Goal: Transaction & Acquisition: Book appointment/travel/reservation

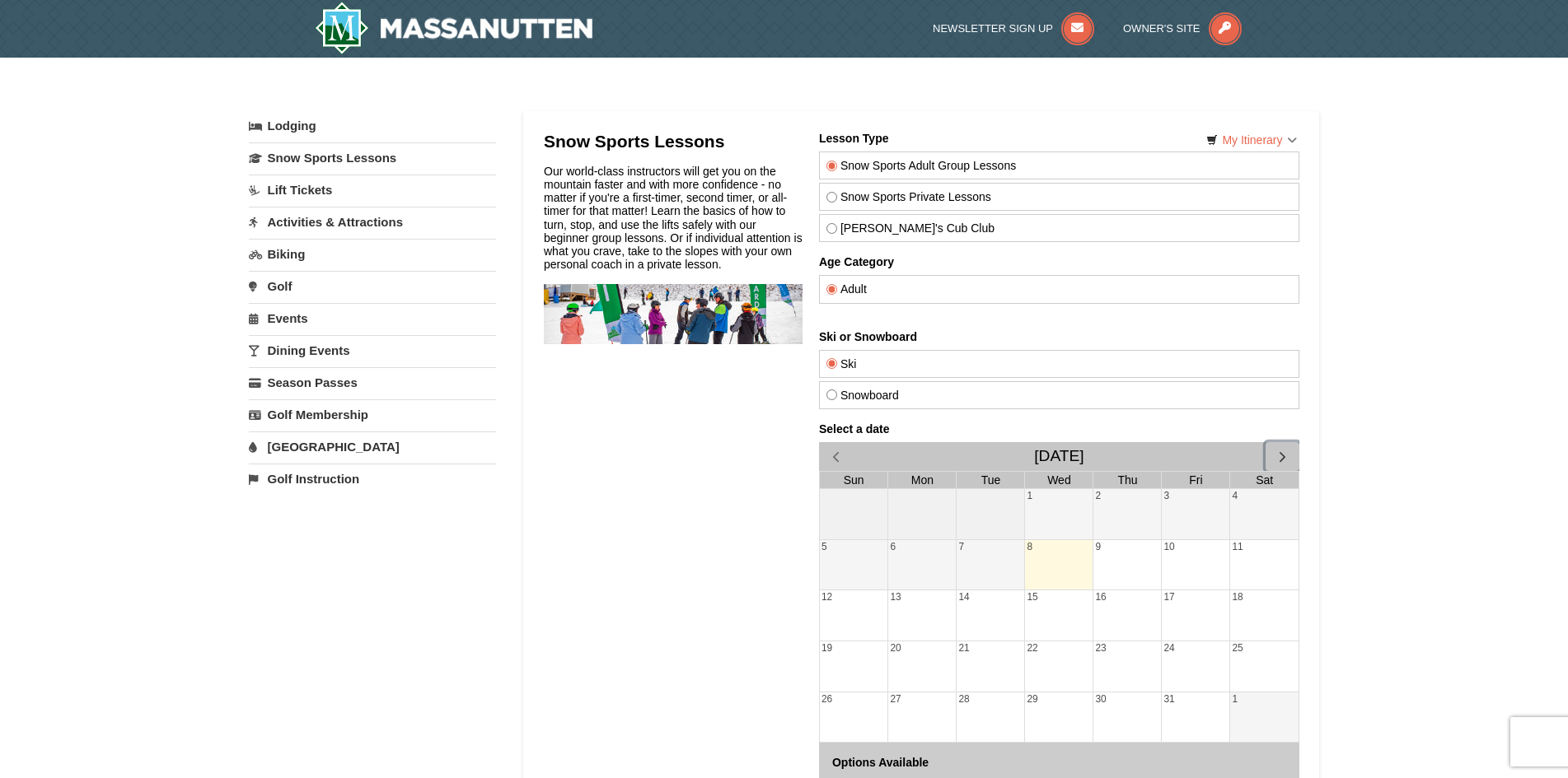
click at [1282, 455] on span "button" at bounding box center [1282, 457] width 17 height 17
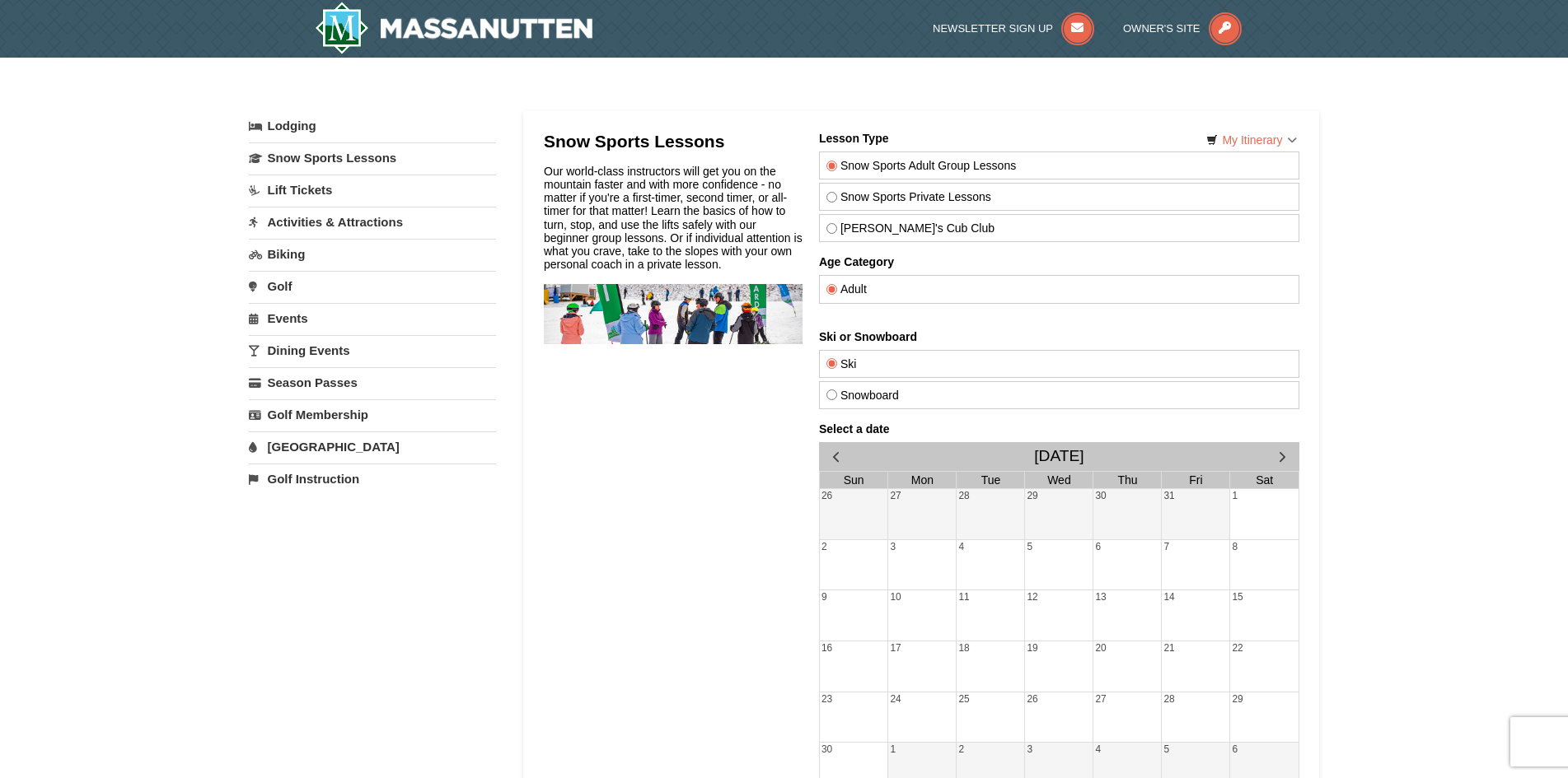
click at [825, 199] on input "Snow Sports Private Lessons" at bounding box center [830, 197] width 11 height 11
radio input "true"
click at [1280, 454] on span "button" at bounding box center [1282, 457] width 17 height 17
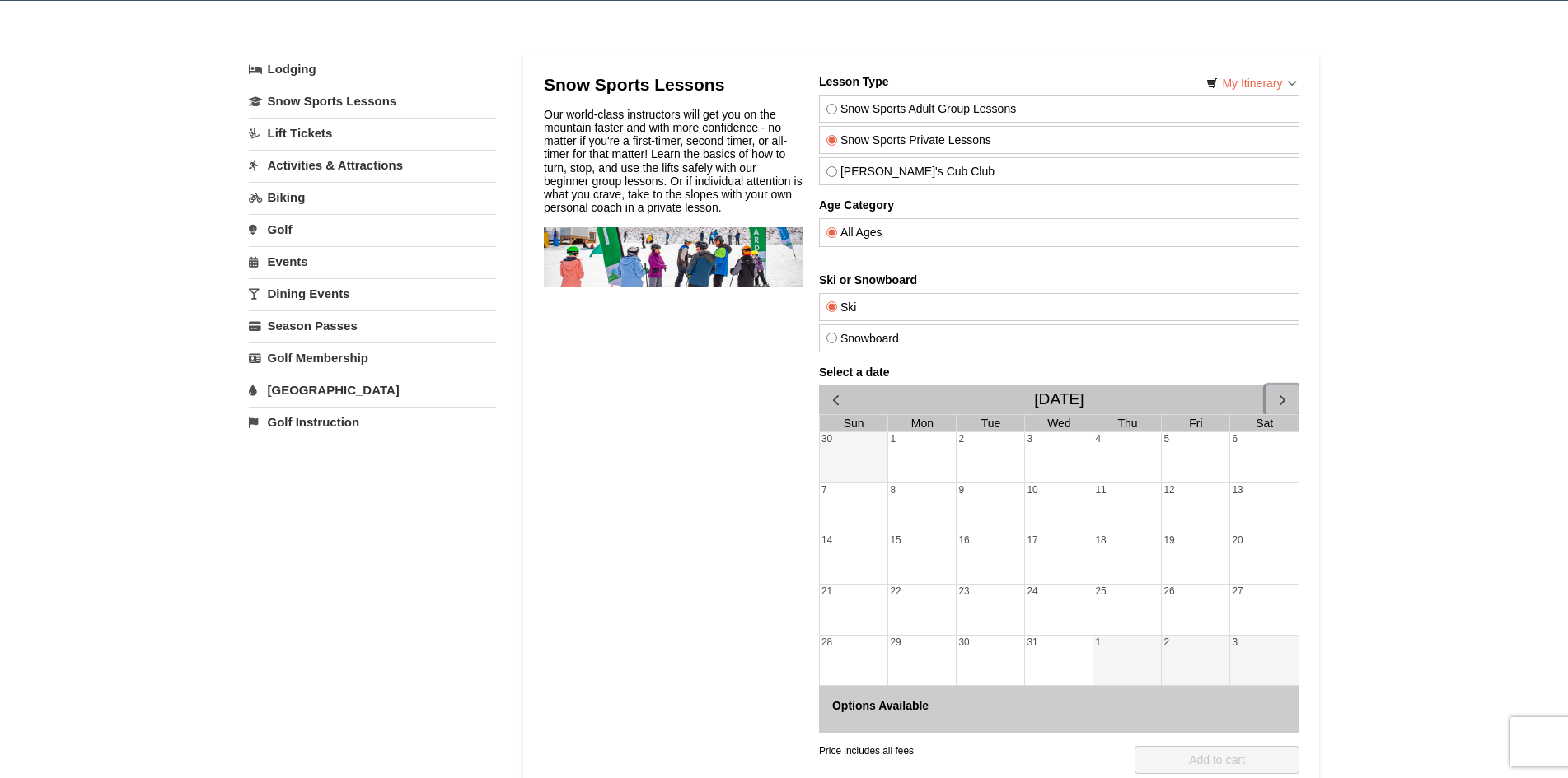
scroll to position [165, 0]
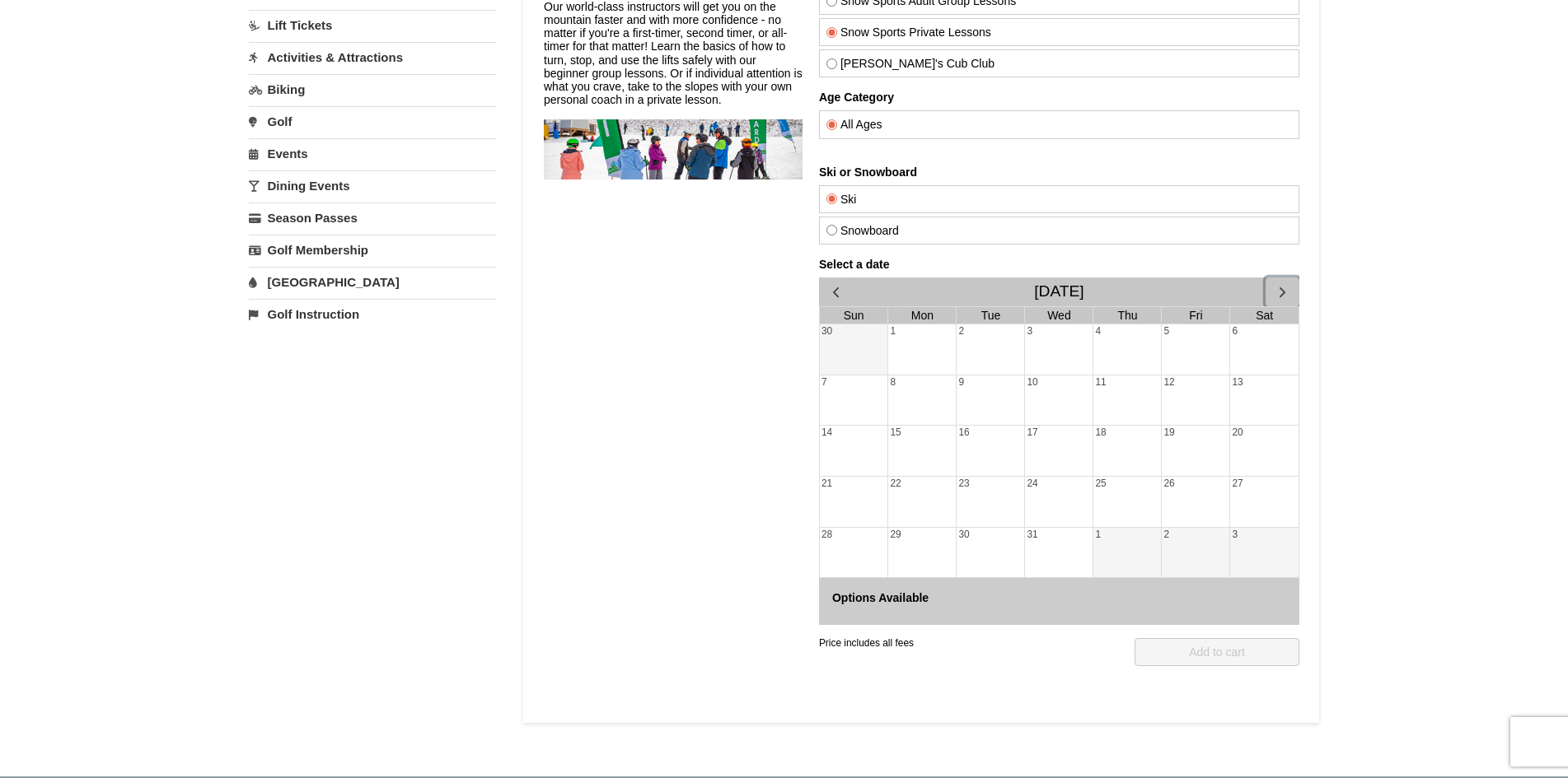
click at [995, 500] on div "23" at bounding box center [989, 502] width 68 height 50
click at [1055, 495] on div "24" at bounding box center [1058, 502] width 68 height 50
click at [1123, 495] on div "25" at bounding box center [1126, 502] width 68 height 50
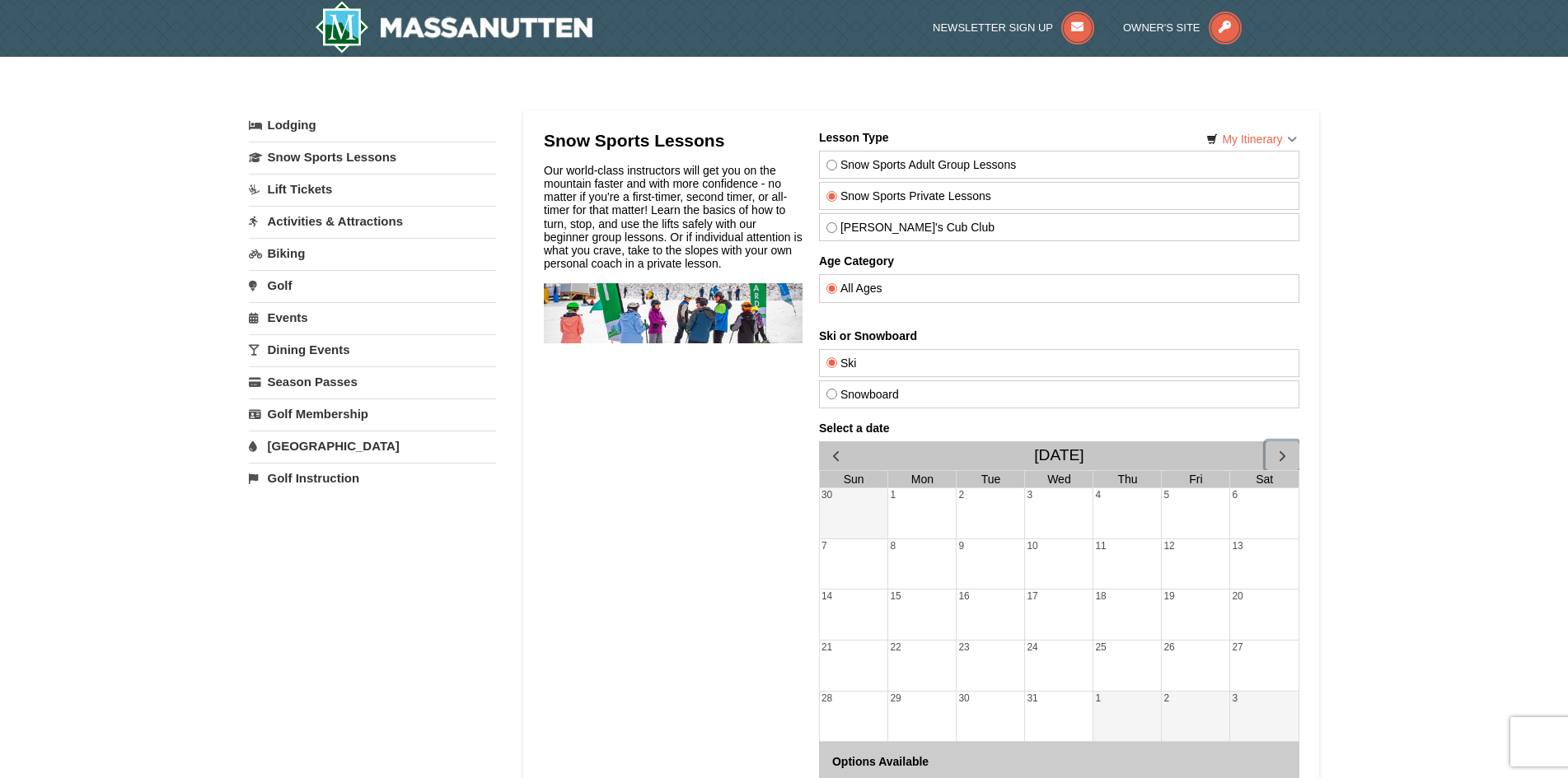
scroll to position [0, 0]
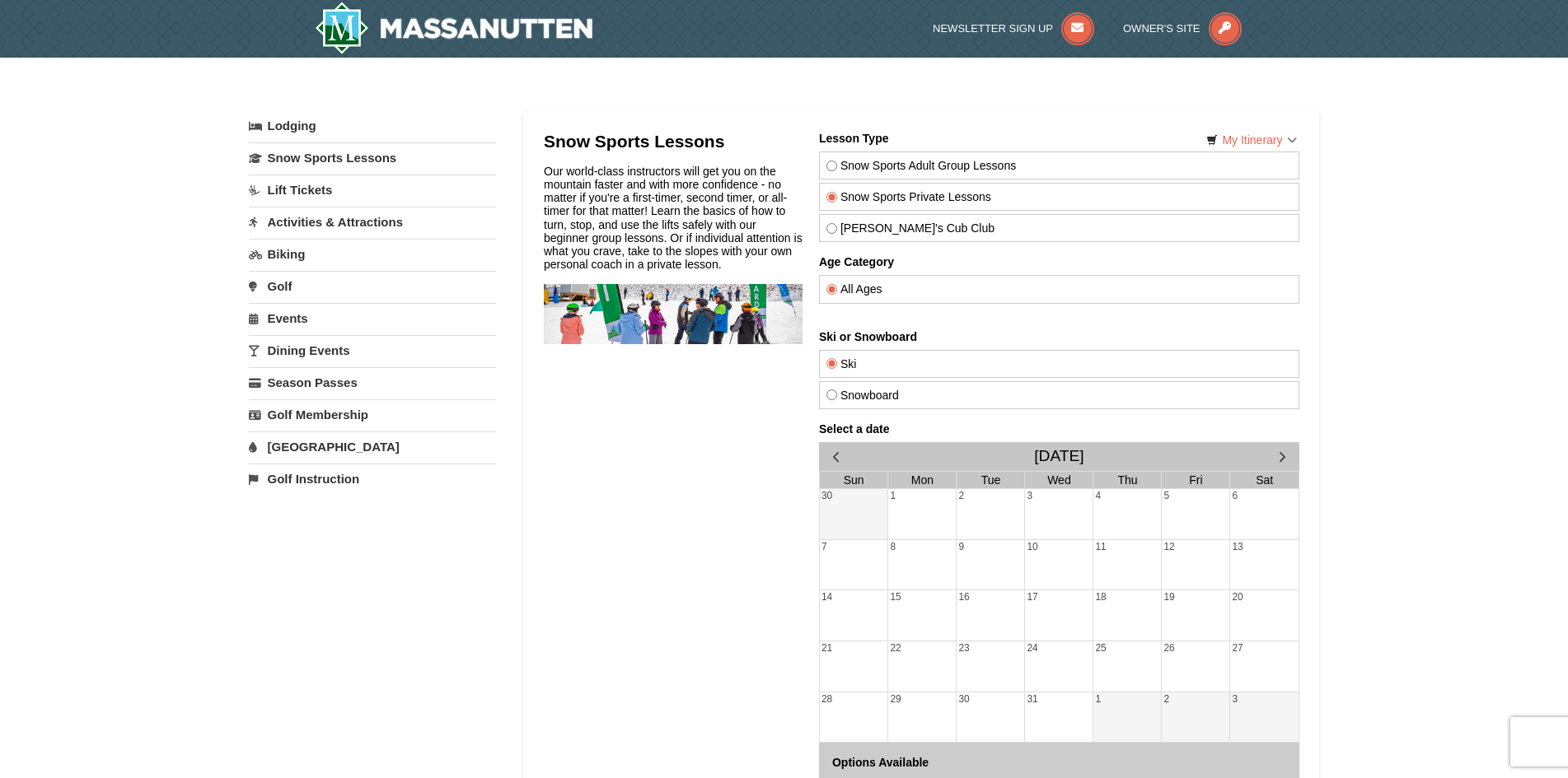
click at [890, 235] on label "[PERSON_NAME]'s Cub Club" at bounding box center [1058, 228] width 466 height 13
click at [836, 234] on input "[PERSON_NAME]'s Cub Club" at bounding box center [830, 228] width 11 height 11
radio input "true"
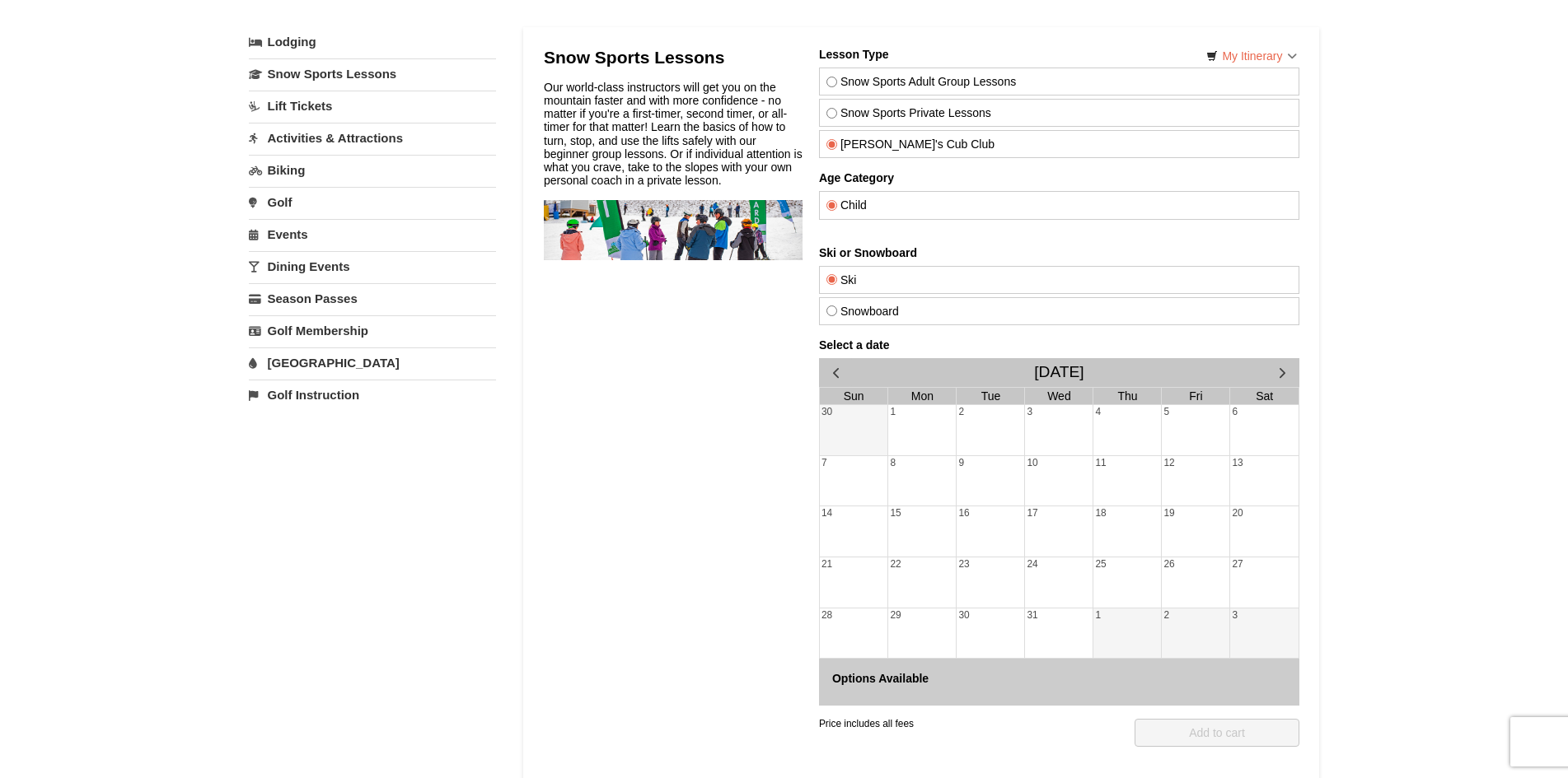
scroll to position [165, 0]
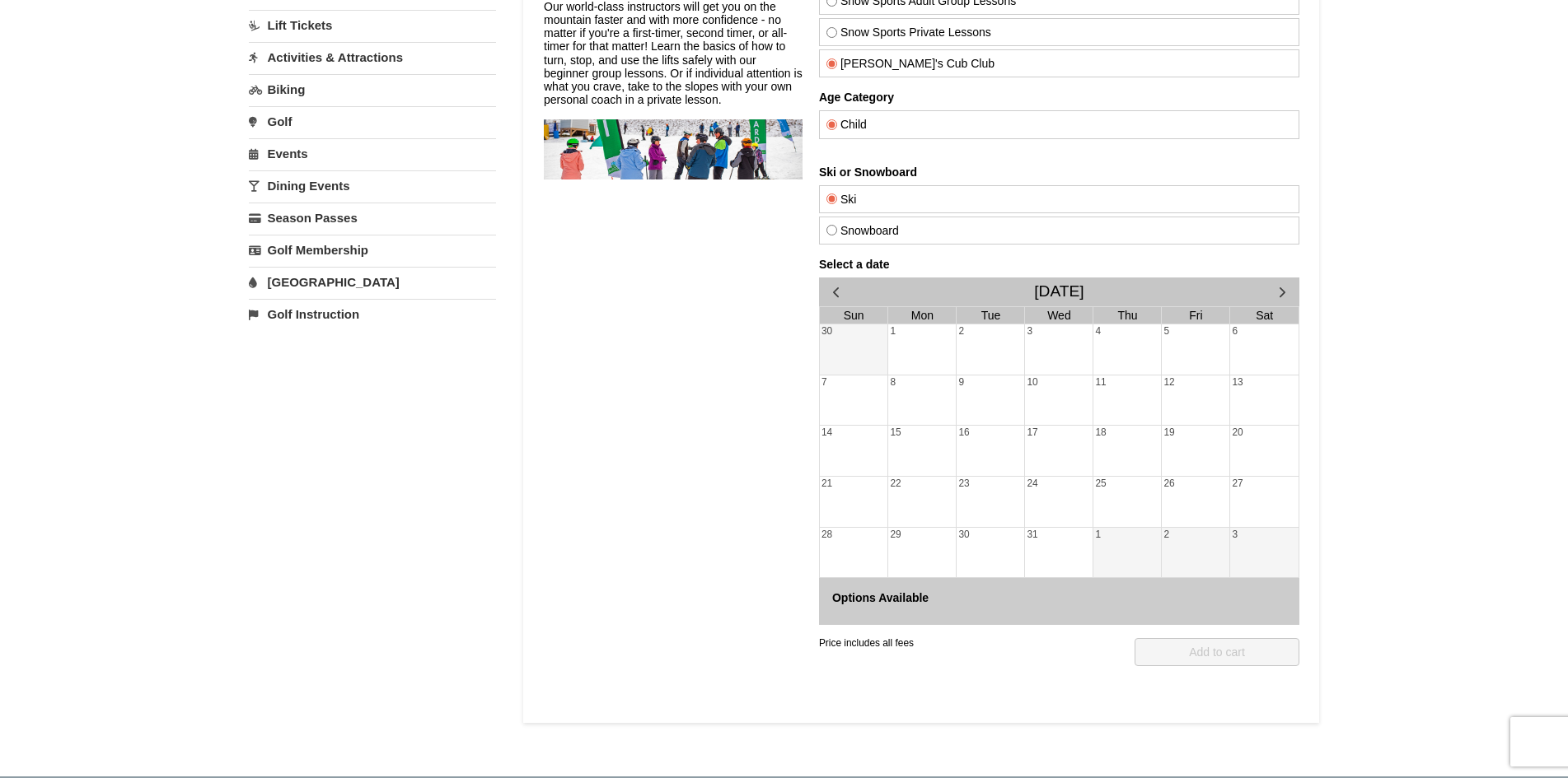
click at [1078, 465] on div "17" at bounding box center [1058, 451] width 68 height 50
click at [1064, 508] on div "24" at bounding box center [1058, 502] width 68 height 50
click at [1004, 552] on div "30" at bounding box center [989, 553] width 68 height 50
click at [1093, 550] on div "1" at bounding box center [1126, 553] width 68 height 50
click at [1198, 531] on div "2" at bounding box center [1195, 553] width 68 height 50
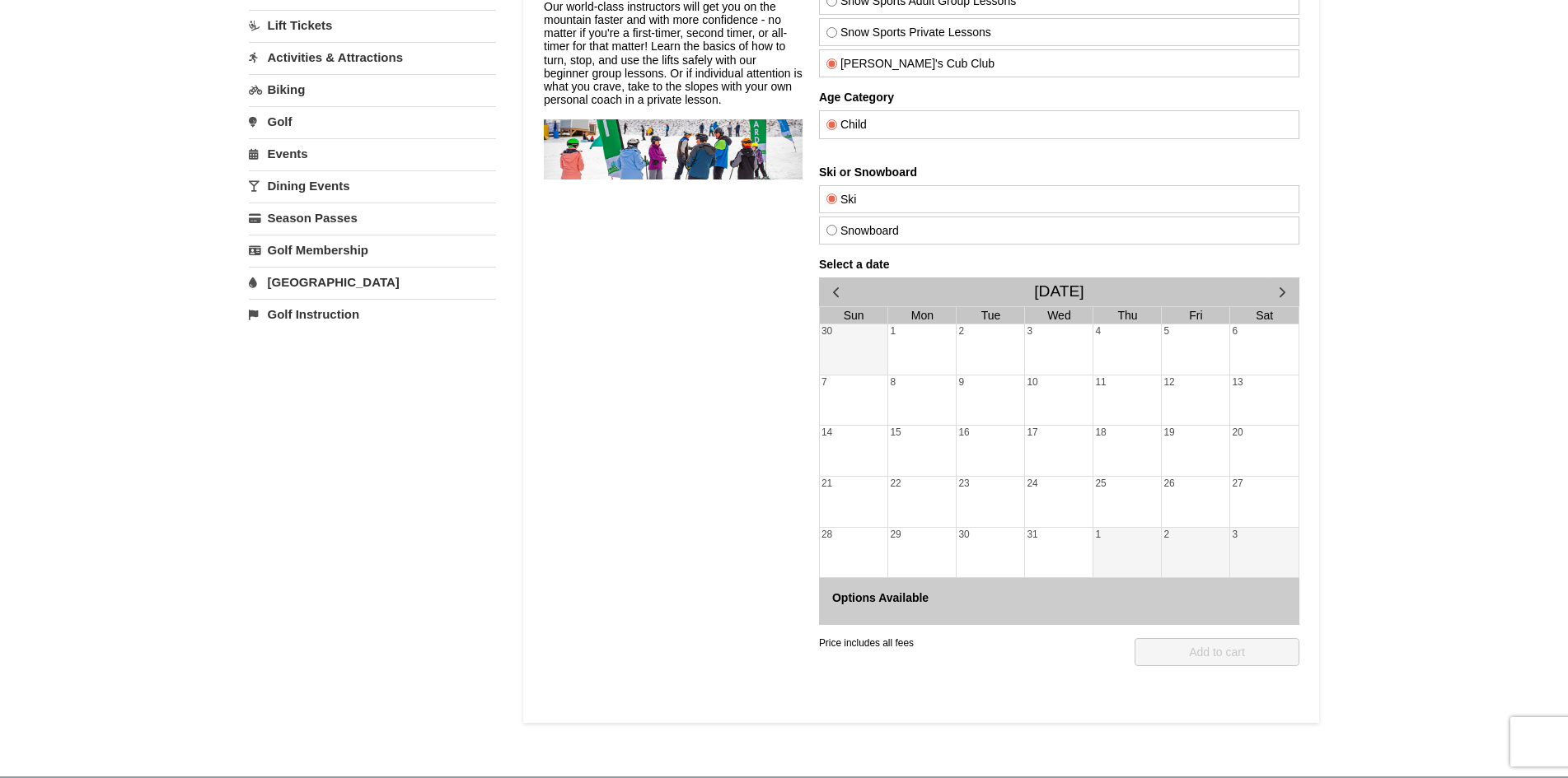
click at [1237, 535] on div "3" at bounding box center [1263, 553] width 68 height 50
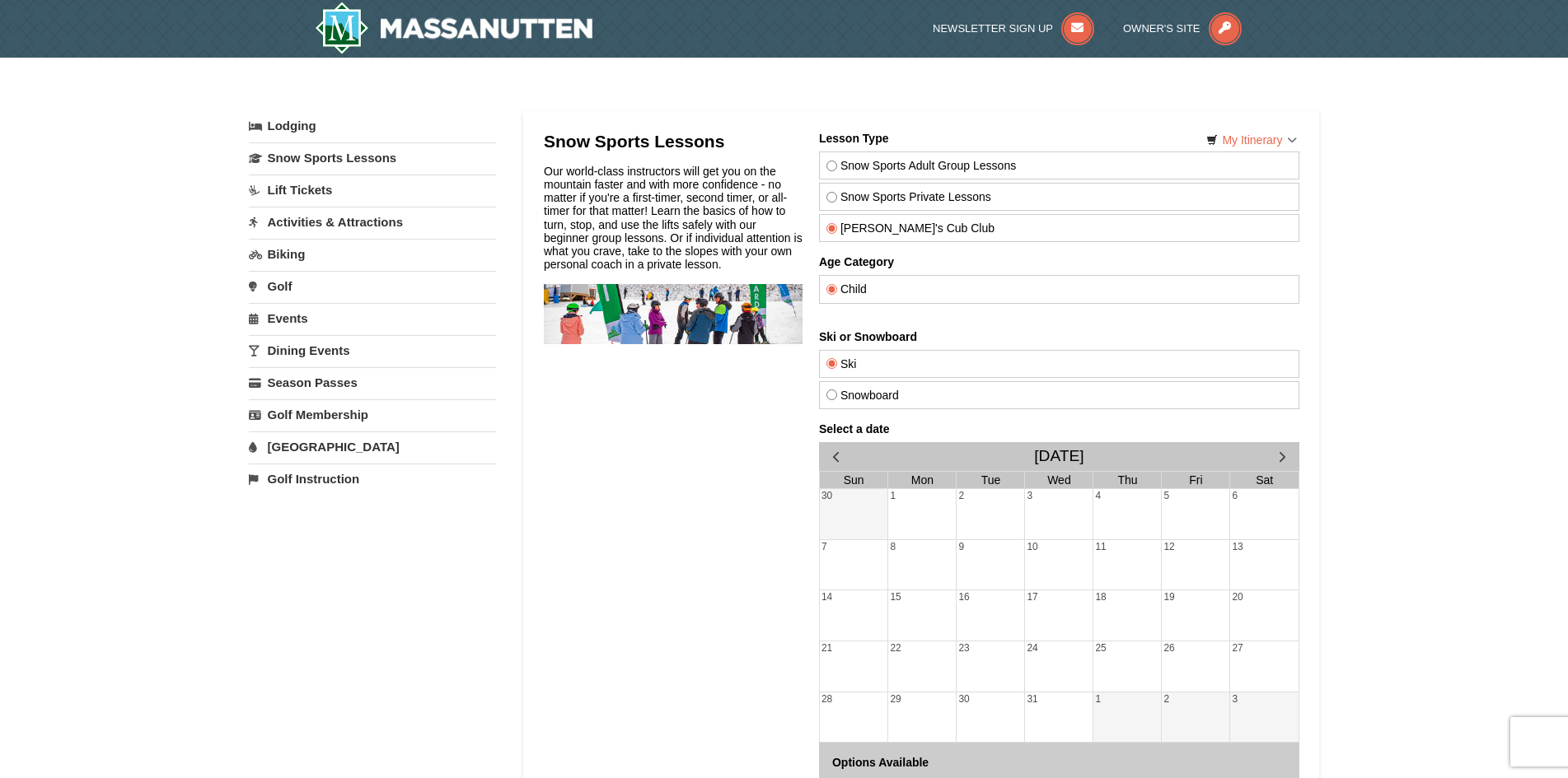
click at [829, 195] on input "Snow Sports Private Lessons" at bounding box center [830, 197] width 11 height 11
radio input "true"
click at [833, 230] on input "[PERSON_NAME]'s Cub Club" at bounding box center [830, 228] width 11 height 11
radio input "true"
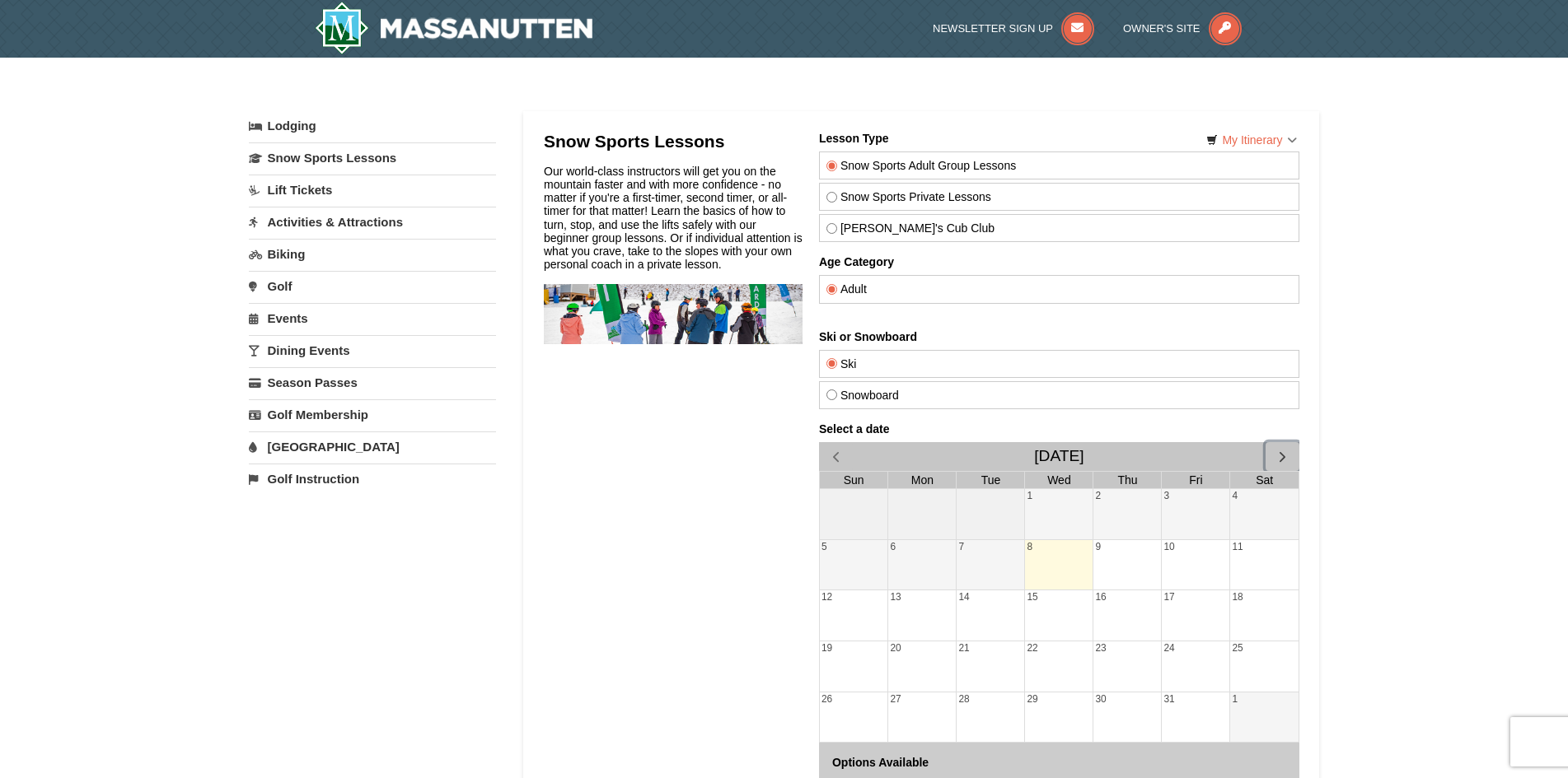
click at [1282, 457] on span "button" at bounding box center [1282, 457] width 17 height 17
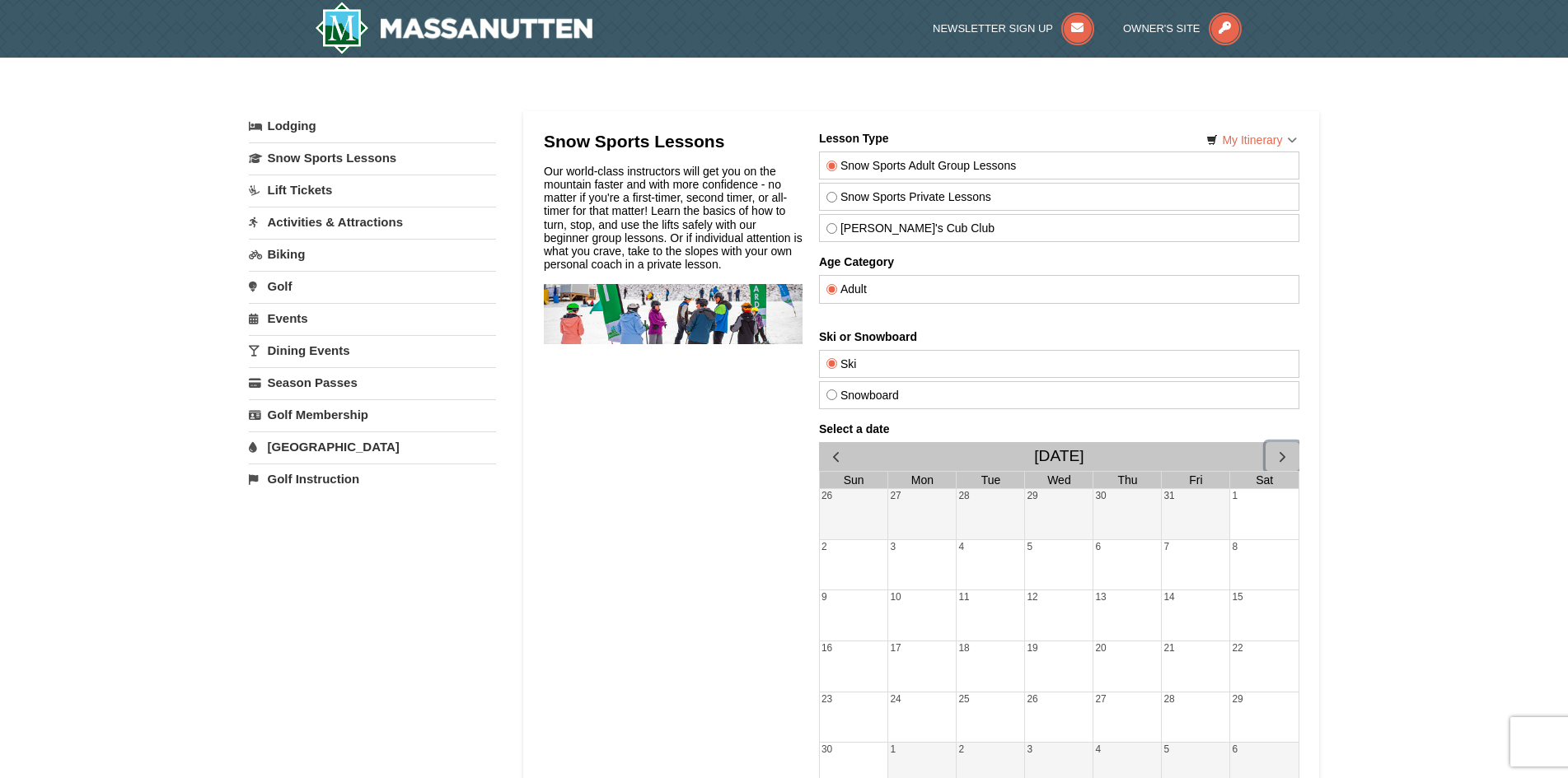
click at [1054, 607] on div "12" at bounding box center [1058, 616] width 68 height 50
click at [993, 617] on div "11" at bounding box center [989, 616] width 68 height 50
click at [1167, 642] on div "21" at bounding box center [1195, 667] width 68 height 50
click at [1286, 454] on span "button" at bounding box center [1282, 457] width 17 height 17
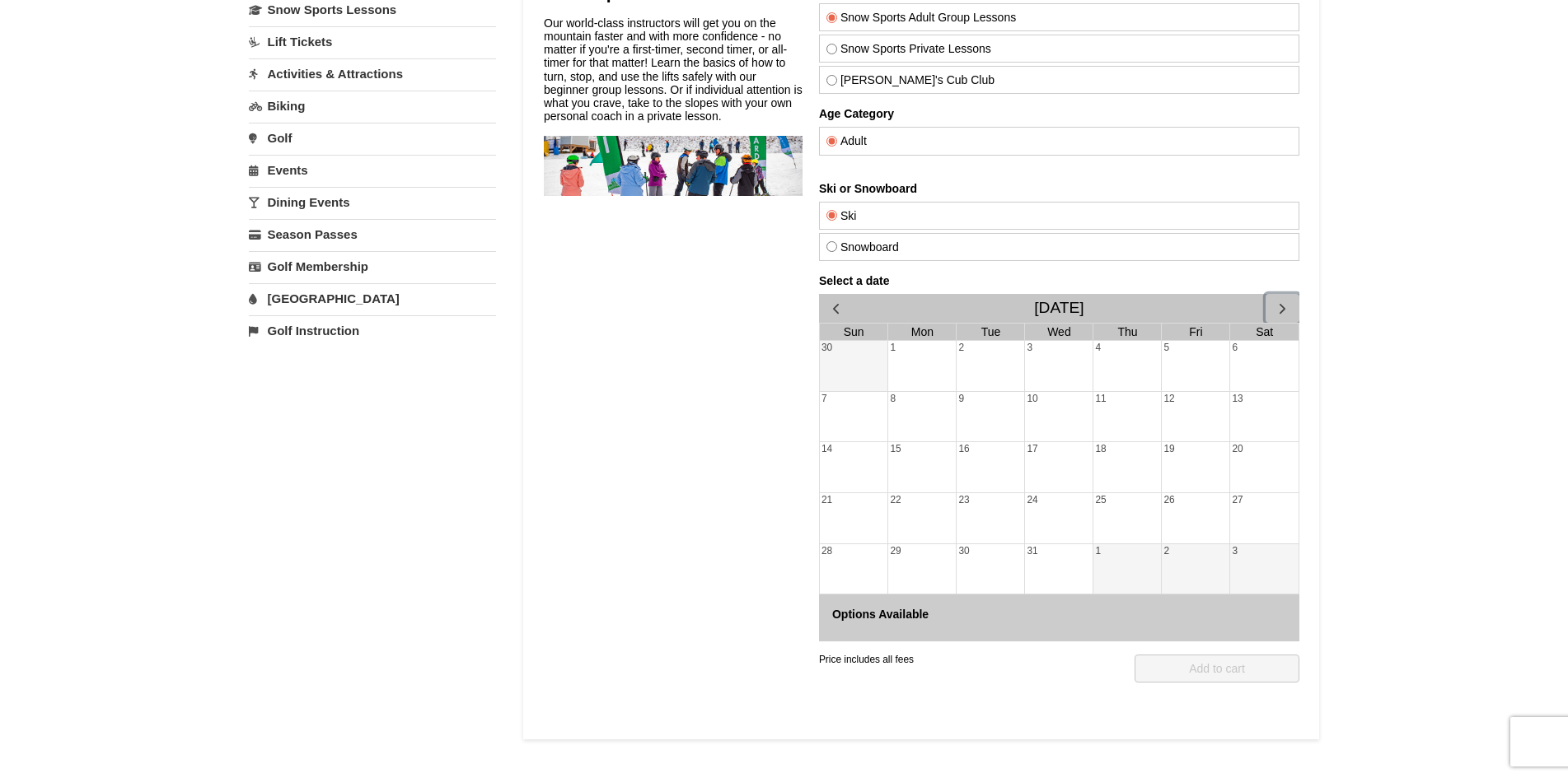
scroll to position [165, 0]
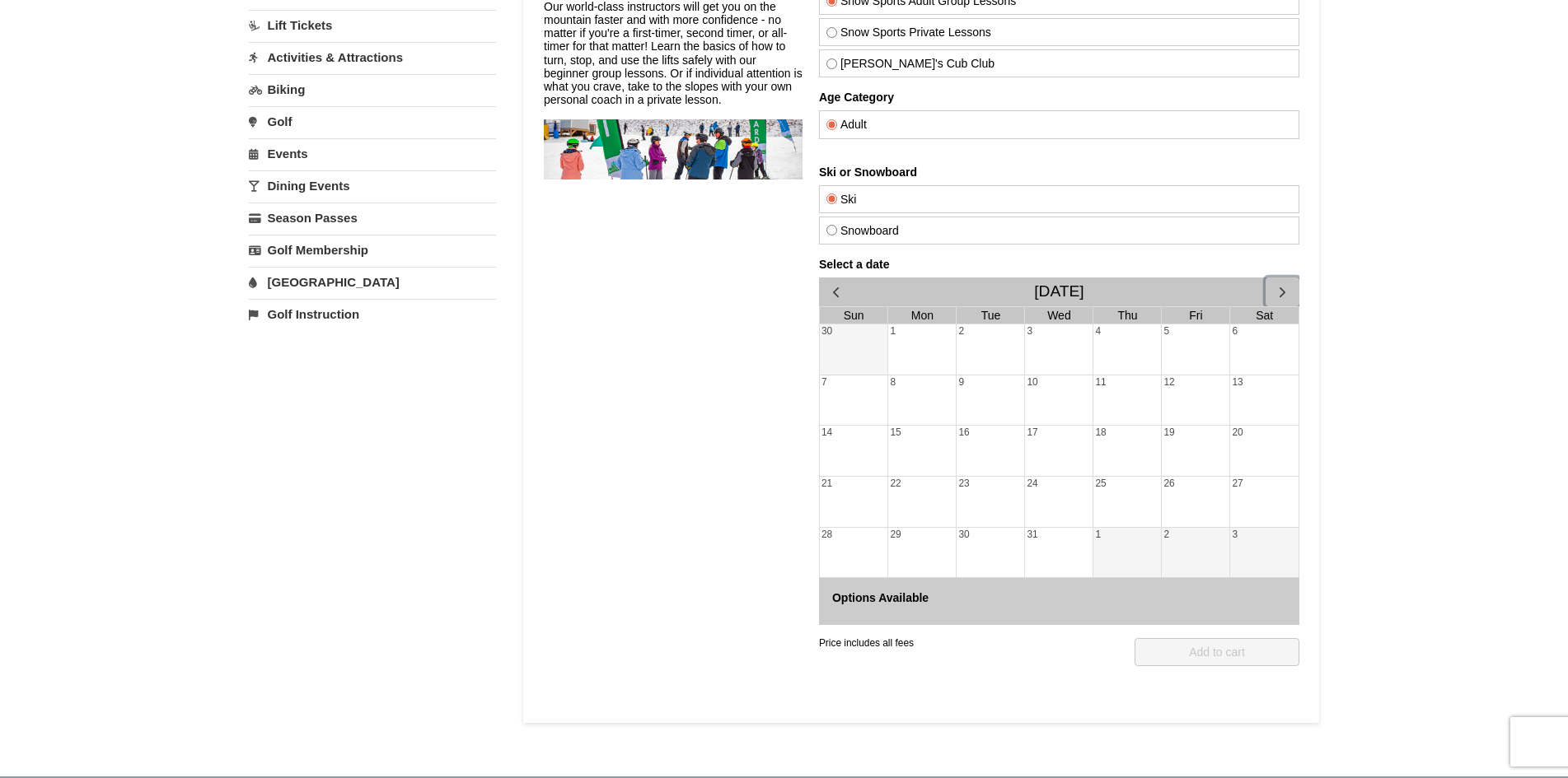
click at [1068, 528] on div "31" at bounding box center [1058, 553] width 68 height 50
click at [1050, 497] on div "24" at bounding box center [1058, 502] width 68 height 50
click at [985, 509] on div "23" at bounding box center [989, 502] width 68 height 50
click at [928, 501] on div "22" at bounding box center [921, 502] width 68 height 50
click at [943, 452] on div "15" at bounding box center [921, 451] width 68 height 50
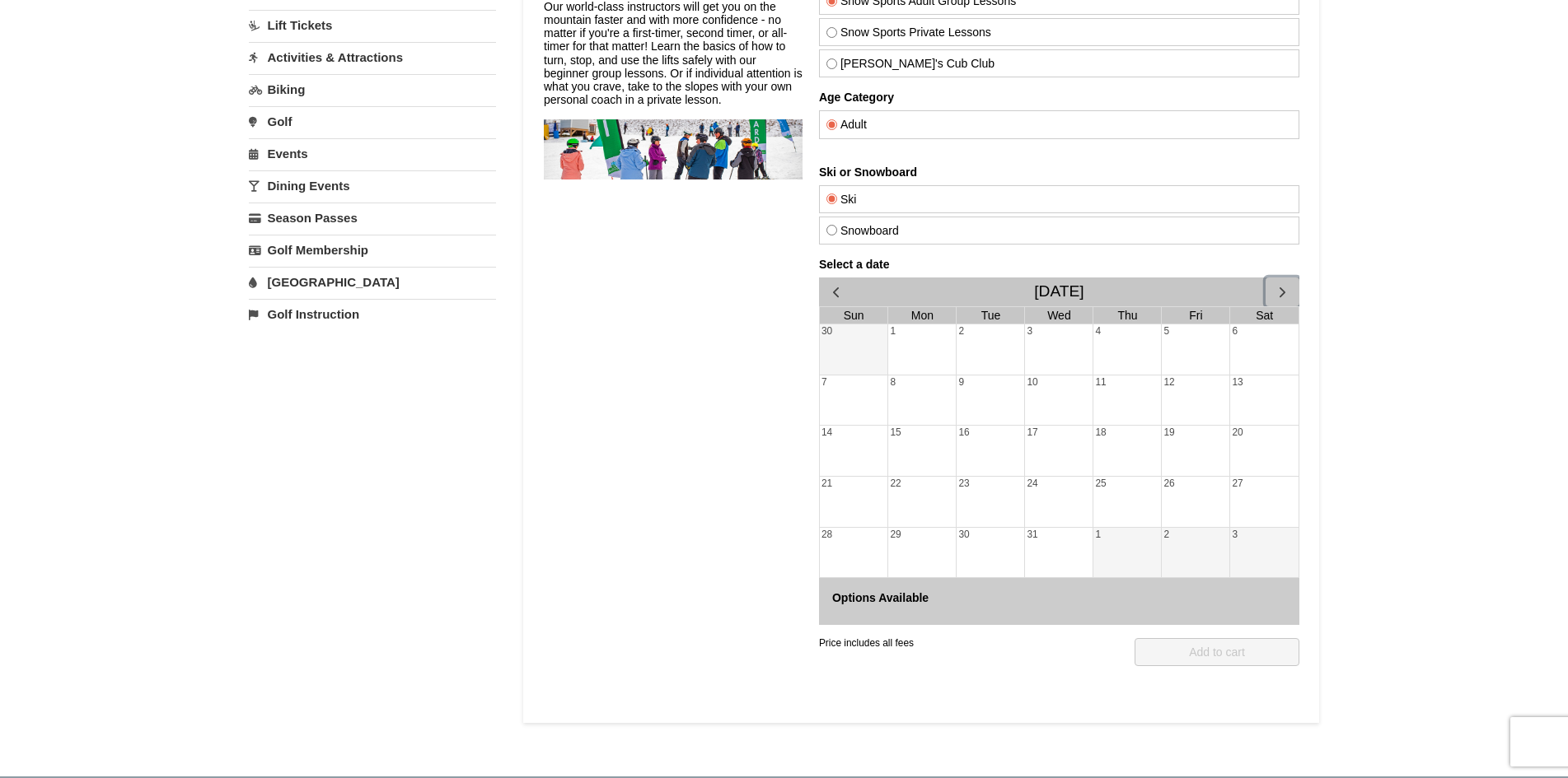
click at [1020, 448] on div "16" at bounding box center [989, 451] width 68 height 50
click at [1141, 448] on div "18" at bounding box center [1126, 451] width 68 height 50
click at [1209, 446] on div "19" at bounding box center [1195, 451] width 68 height 50
click at [1249, 446] on div "20" at bounding box center [1263, 451] width 68 height 50
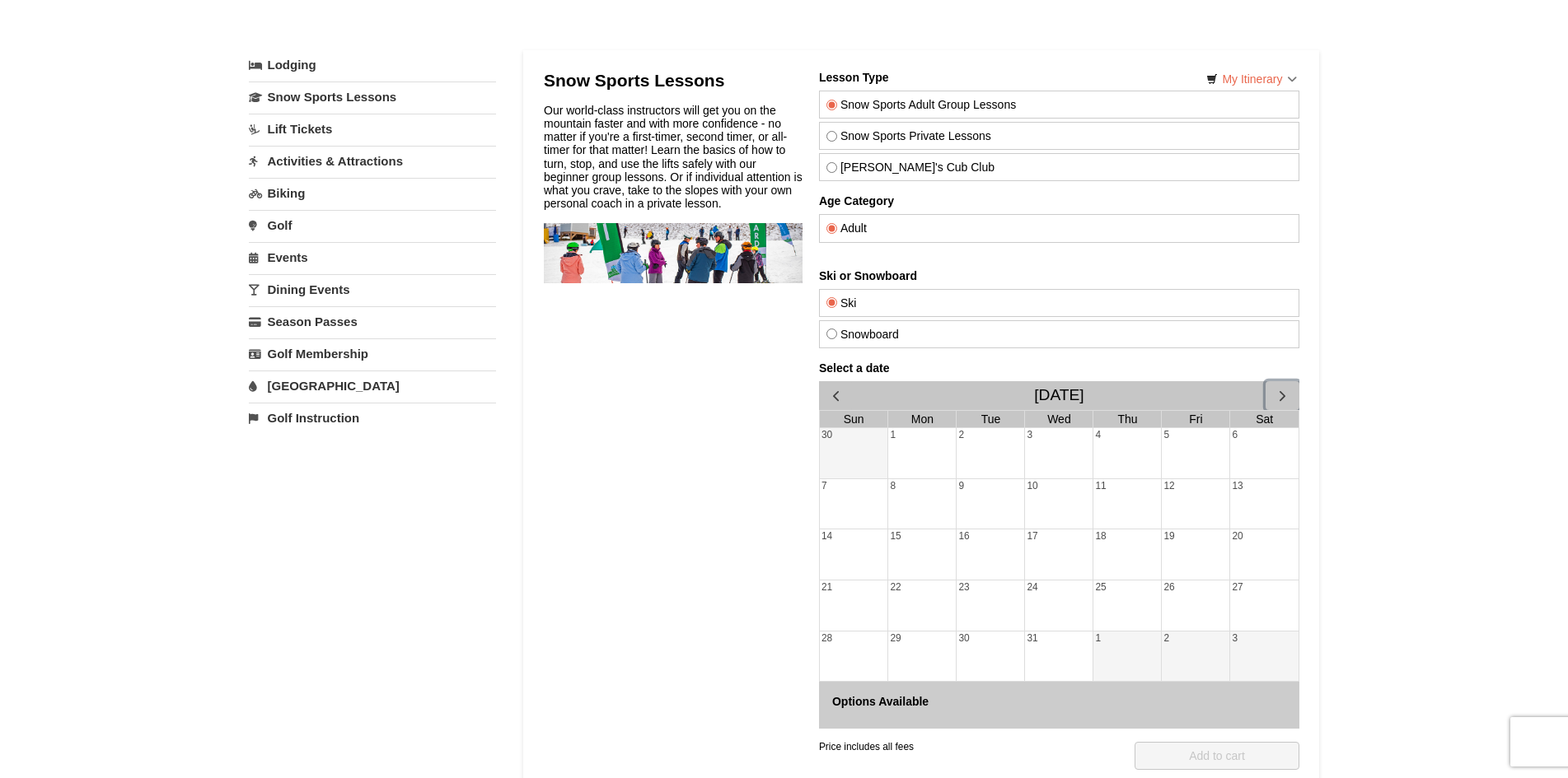
scroll to position [0, 0]
